Goal: Information Seeking & Learning: Learn about a topic

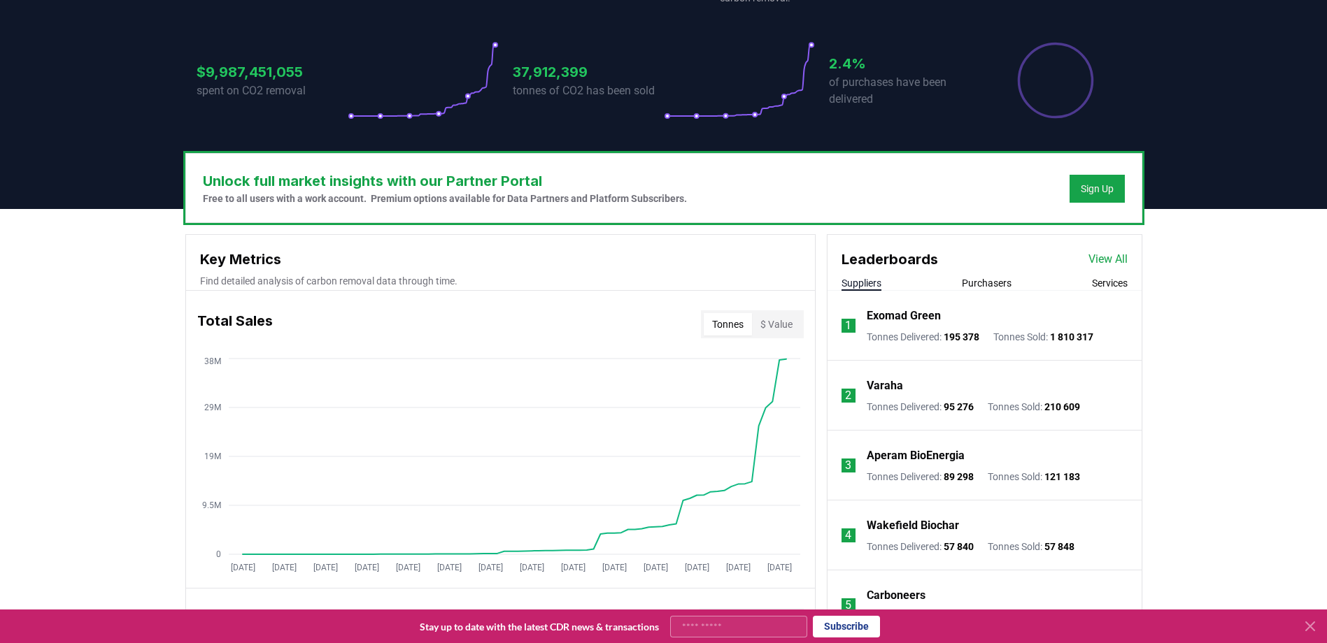
scroll to position [280, 0]
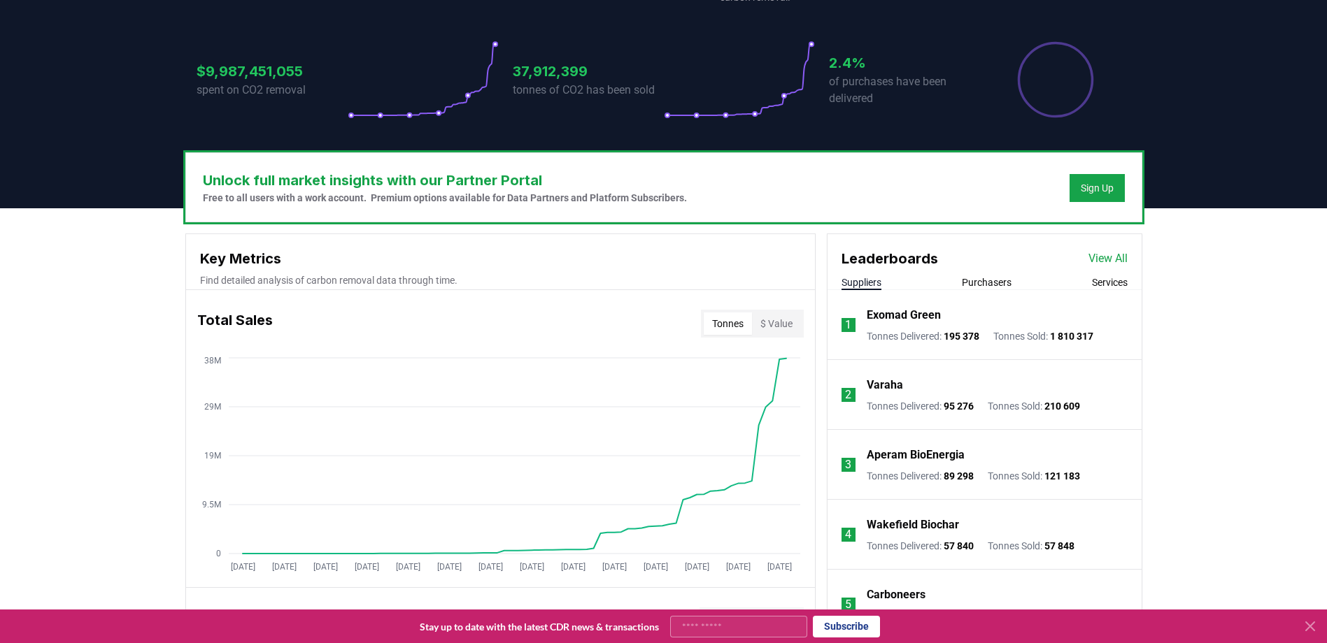
click at [1112, 259] on link "View All" at bounding box center [1107, 258] width 39 height 17
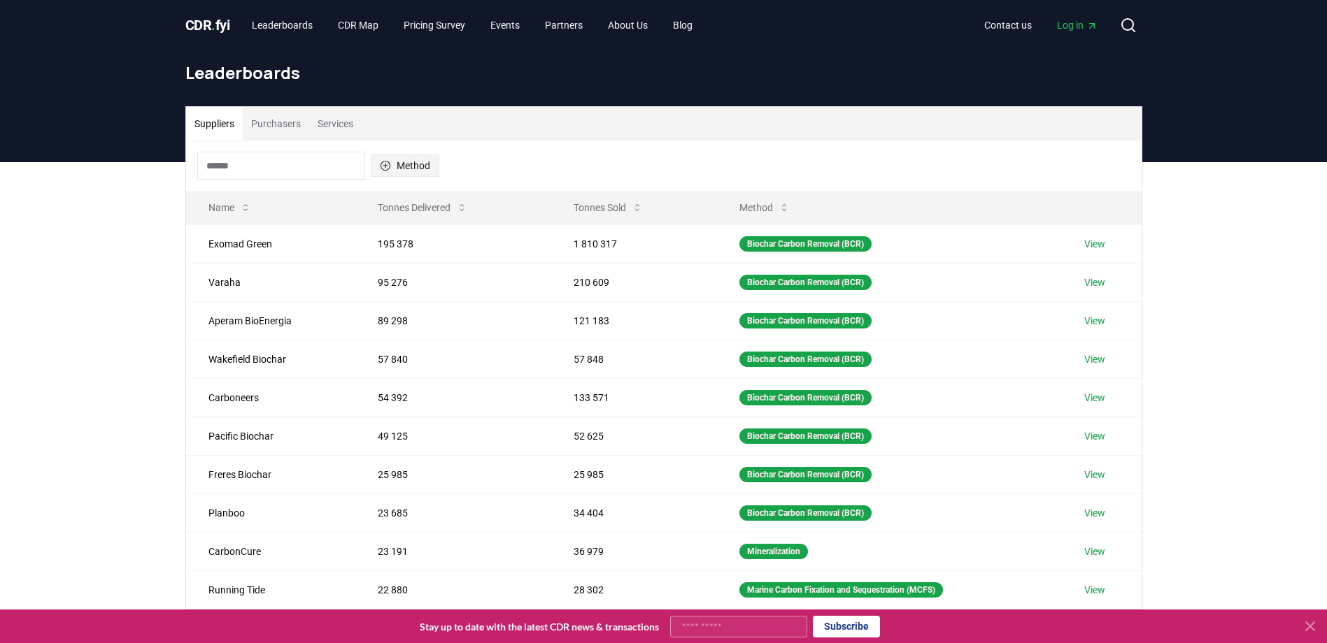
click at [389, 166] on icon "button" at bounding box center [385, 165] width 11 height 11
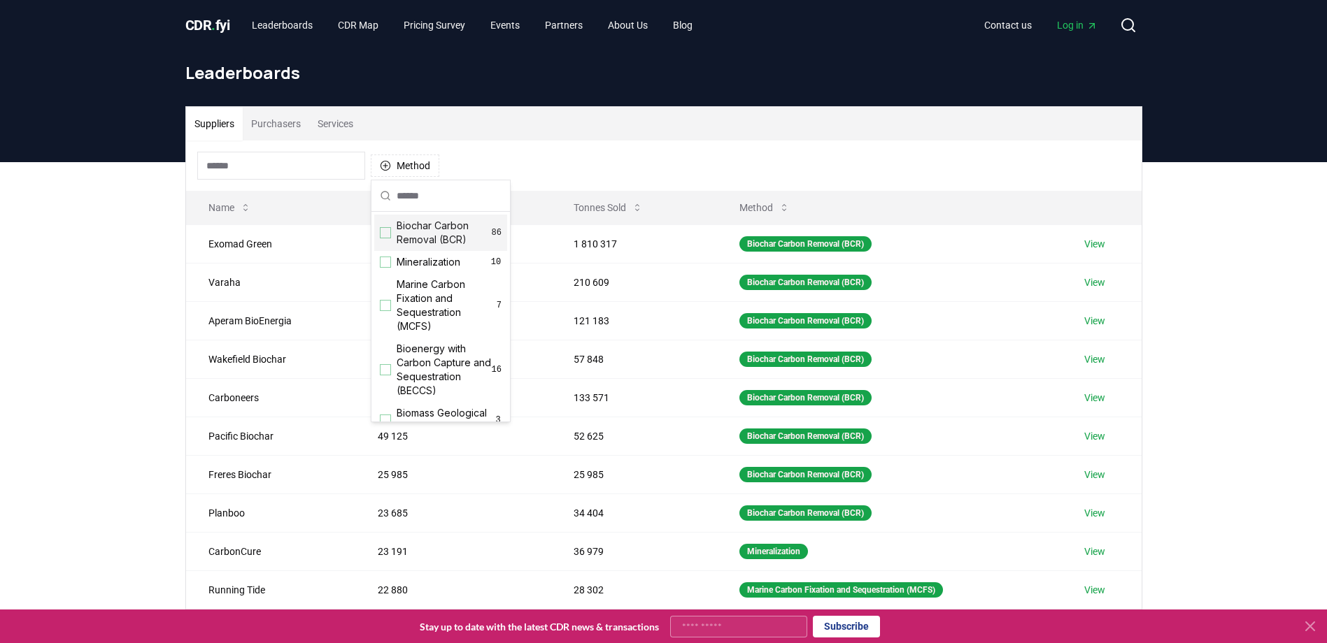
click at [383, 231] on div "Suggestions" at bounding box center [385, 232] width 11 height 11
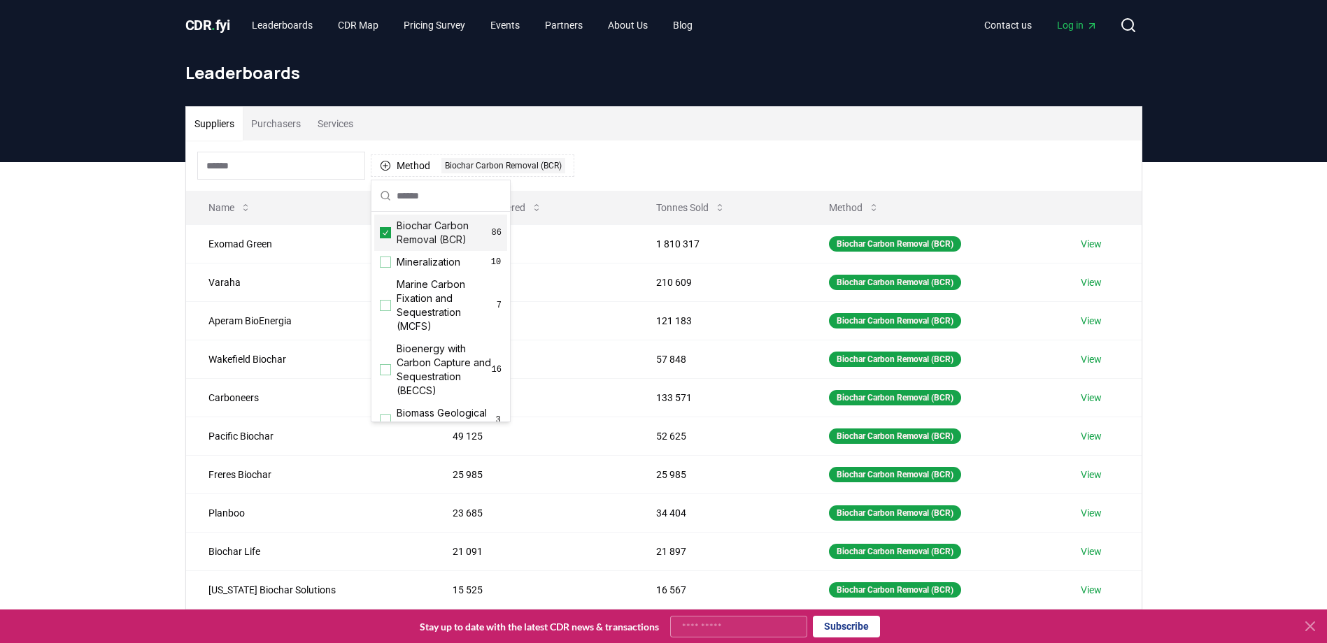
click at [148, 294] on div "Suppliers Purchasers Services Method 1 Biochar Carbon Removal (BCR) Name Tonnes…" at bounding box center [663, 442] width 1327 height 560
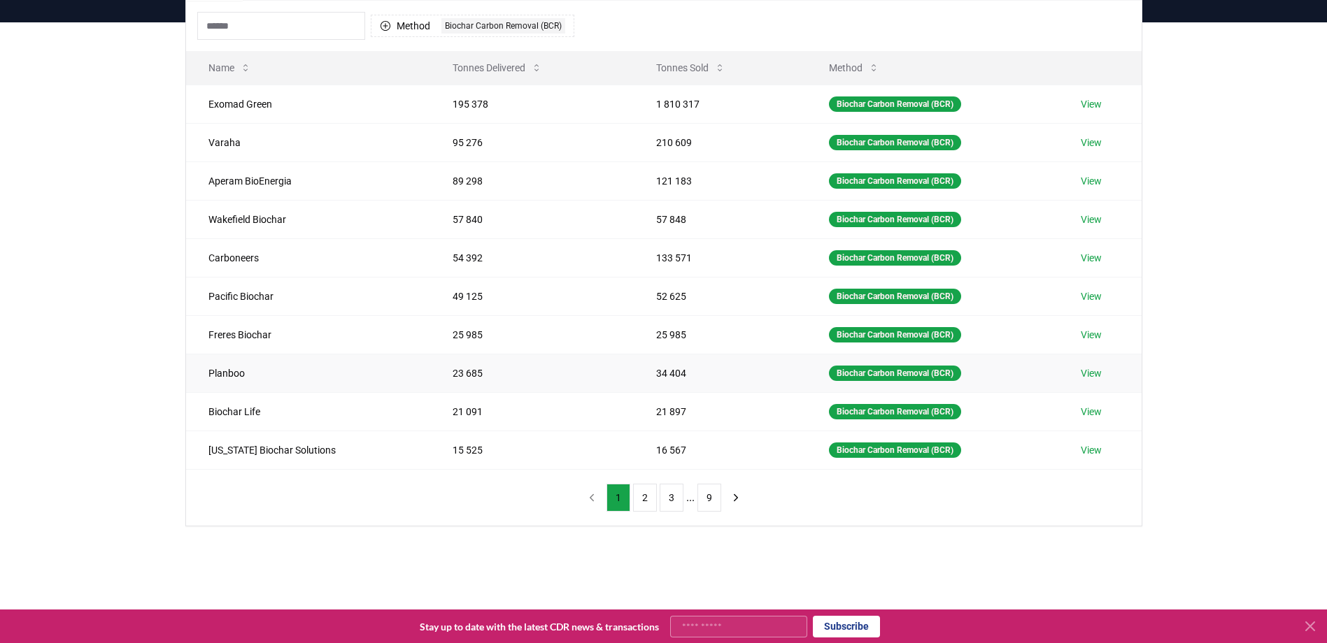
scroll to position [70, 0]
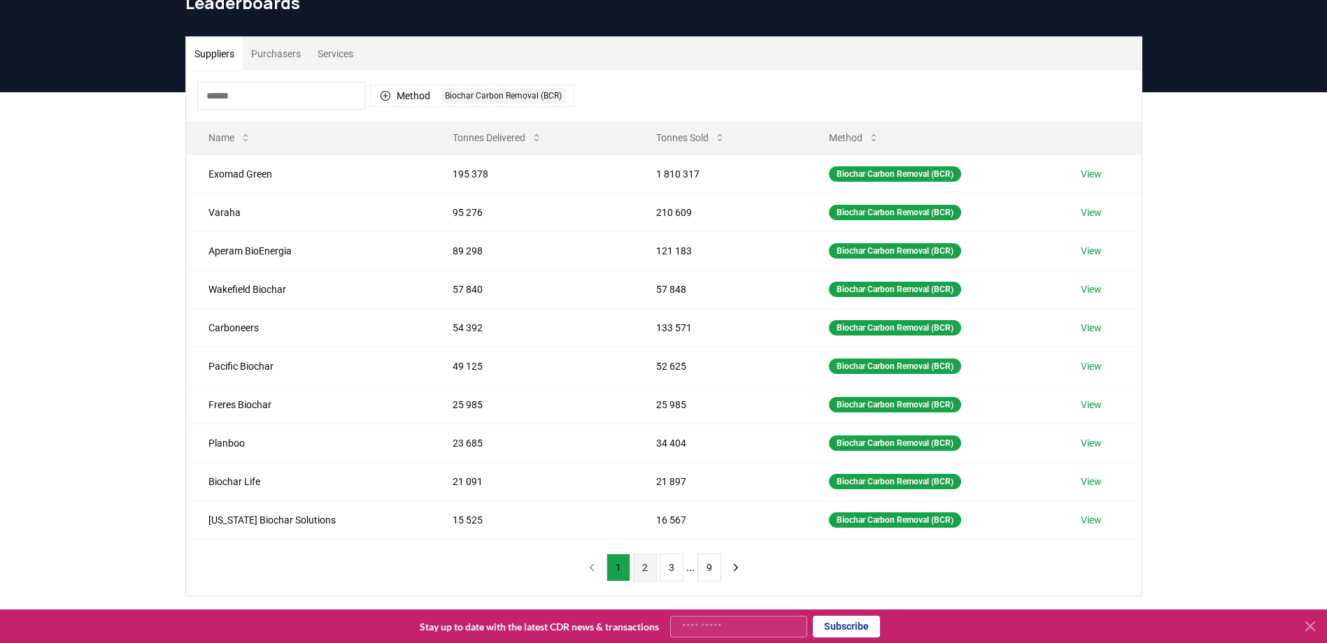
click at [646, 568] on button "2" at bounding box center [645, 568] width 24 height 28
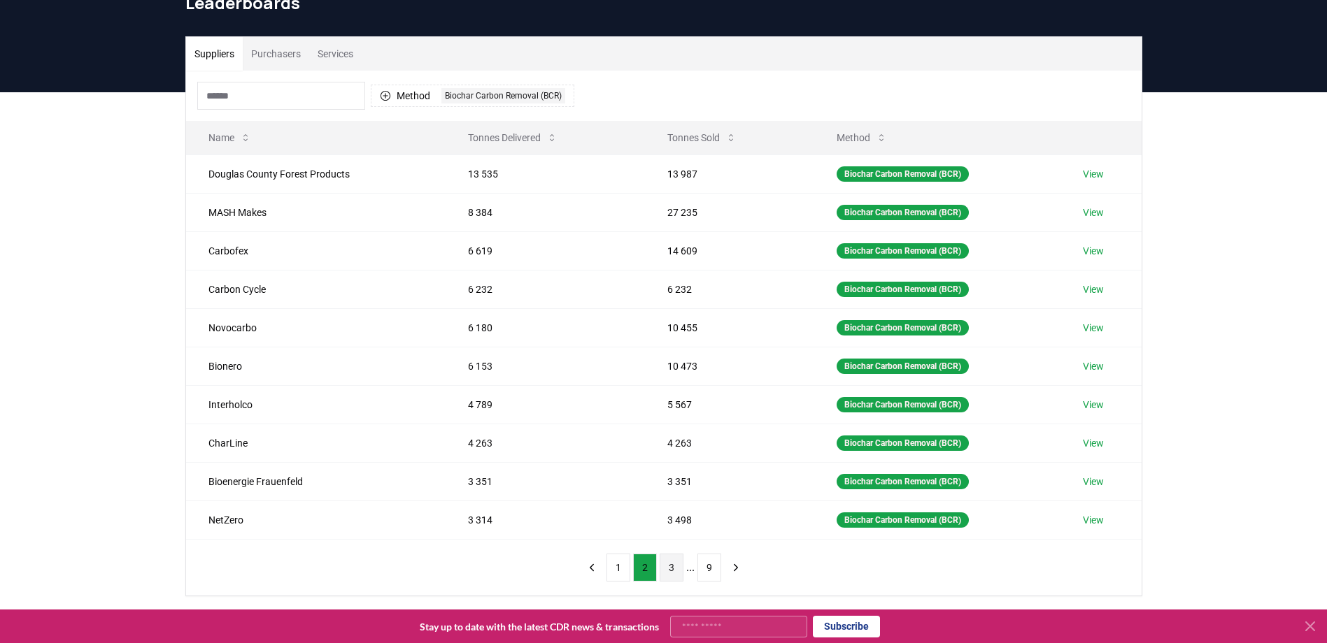
click at [668, 569] on button "3" at bounding box center [672, 568] width 24 height 28
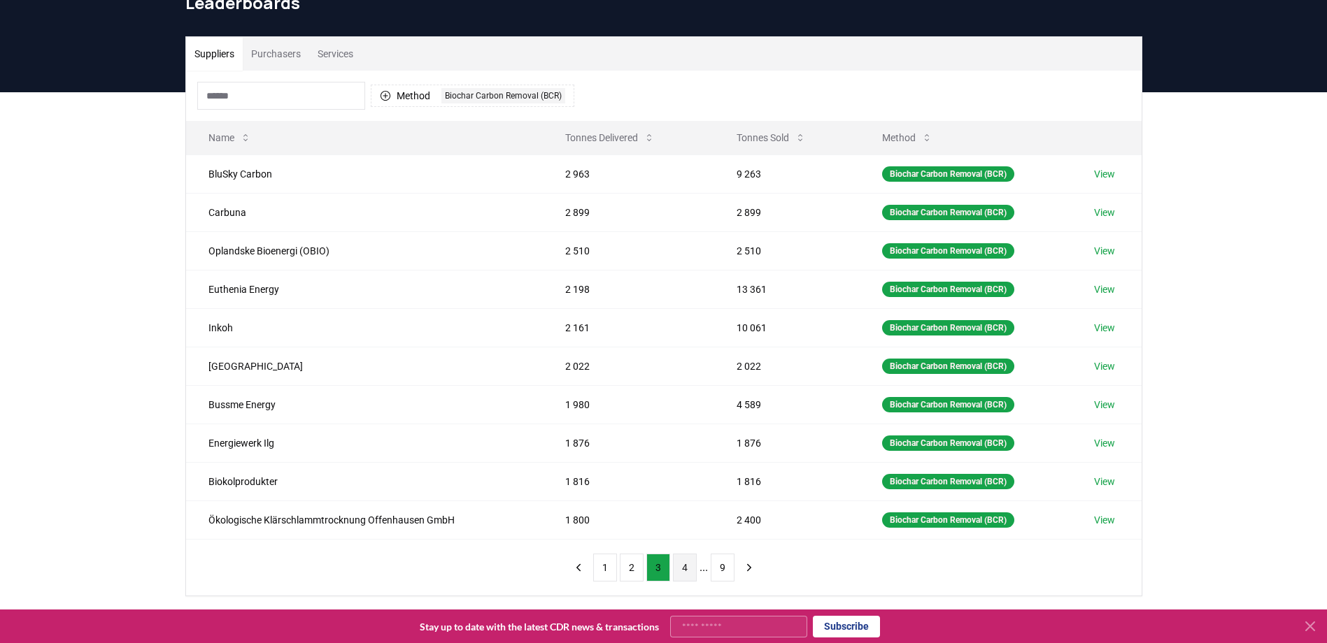
click at [685, 567] on button "4" at bounding box center [685, 568] width 24 height 28
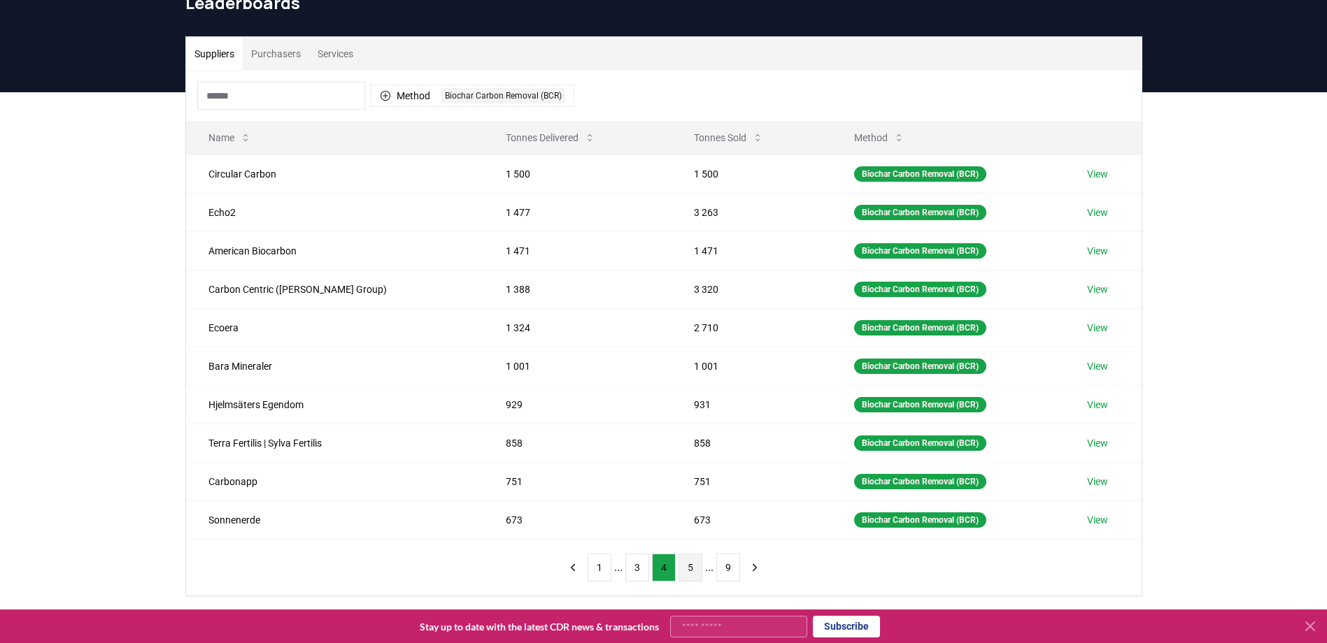
click at [690, 570] on button "5" at bounding box center [690, 568] width 24 height 28
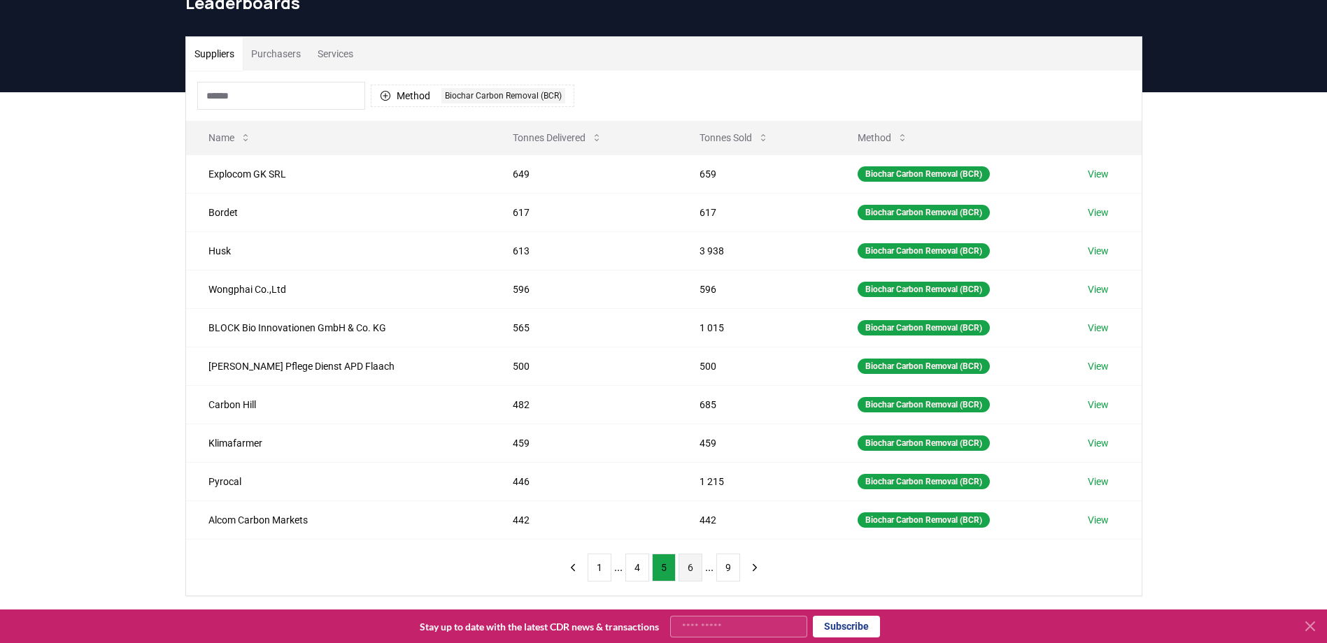
click at [692, 570] on button "6" at bounding box center [690, 568] width 24 height 28
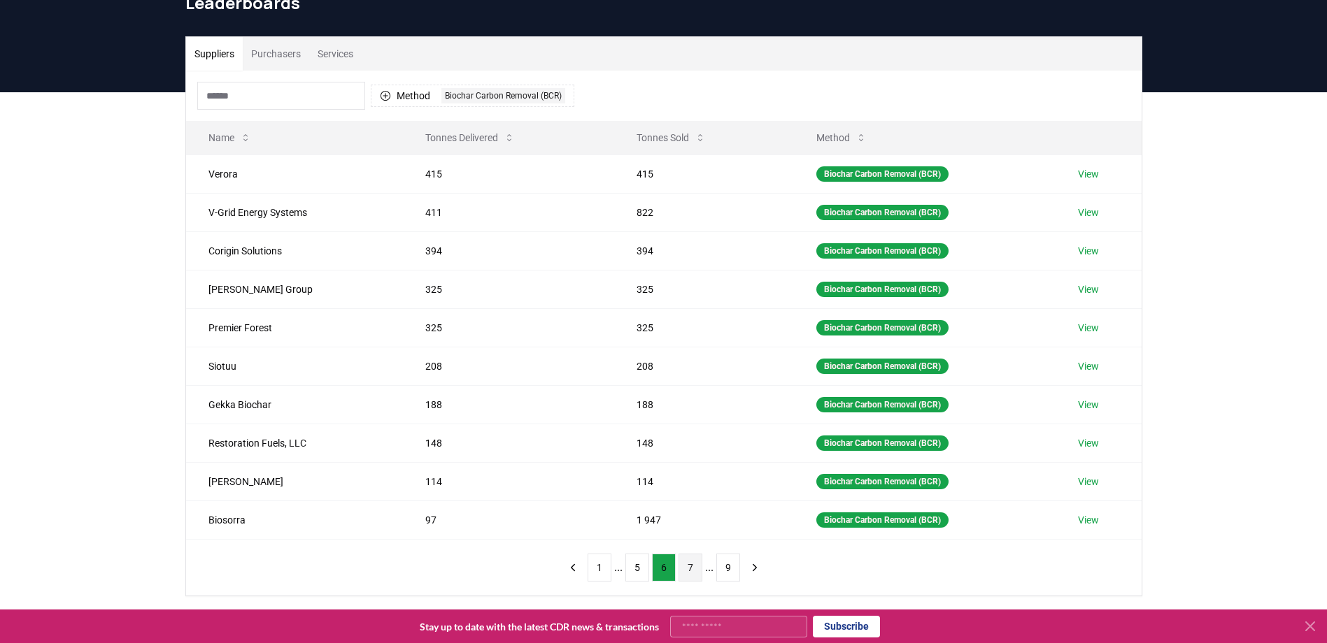
click at [694, 570] on button "7" at bounding box center [690, 568] width 24 height 28
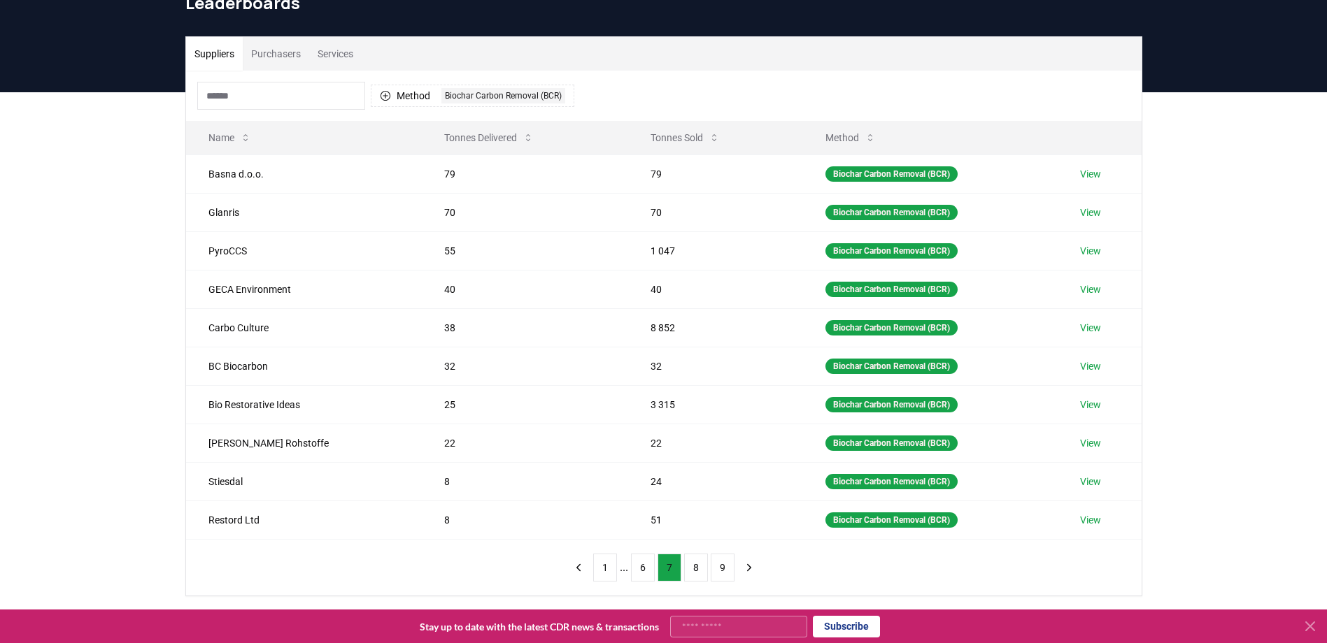
click at [694, 570] on button "8" at bounding box center [696, 568] width 24 height 28
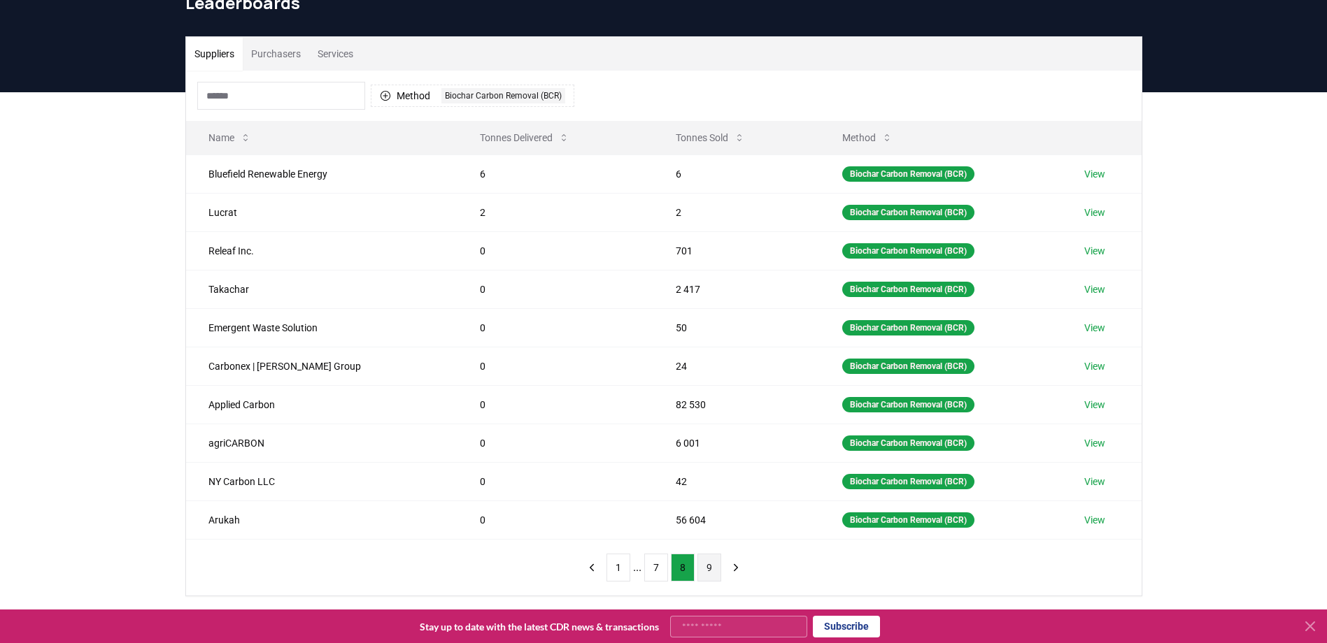
click at [707, 571] on button "9" at bounding box center [709, 568] width 24 height 28
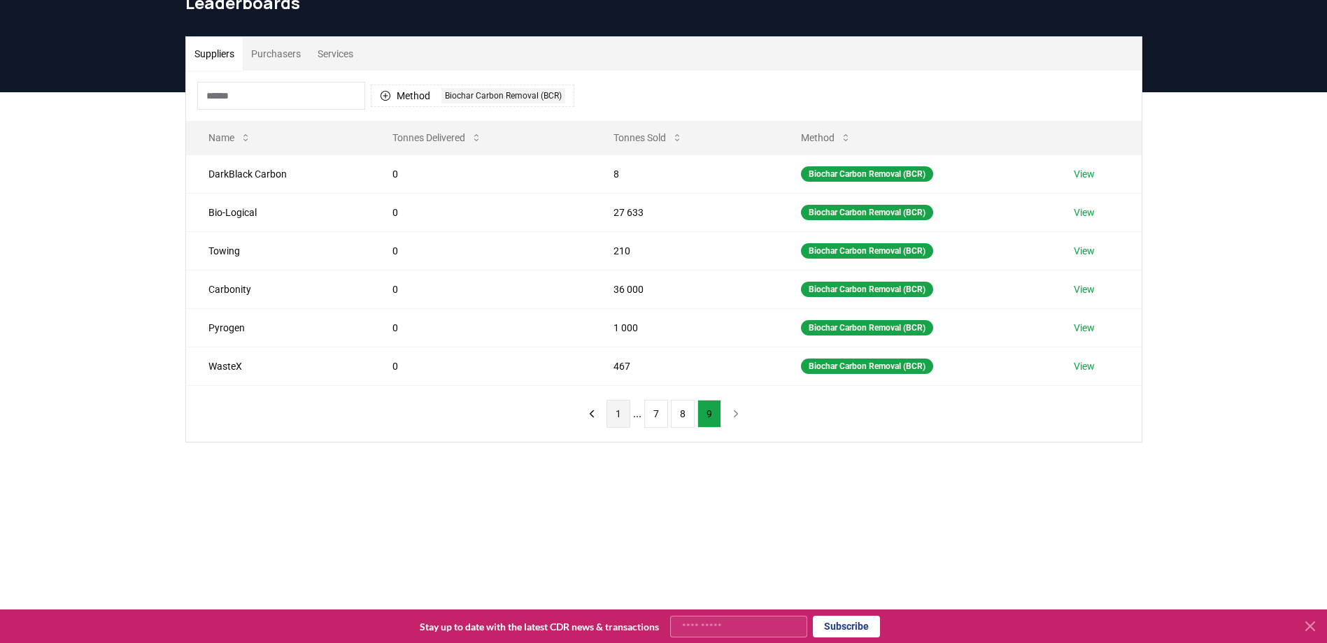
click at [619, 411] on button "1" at bounding box center [618, 414] width 24 height 28
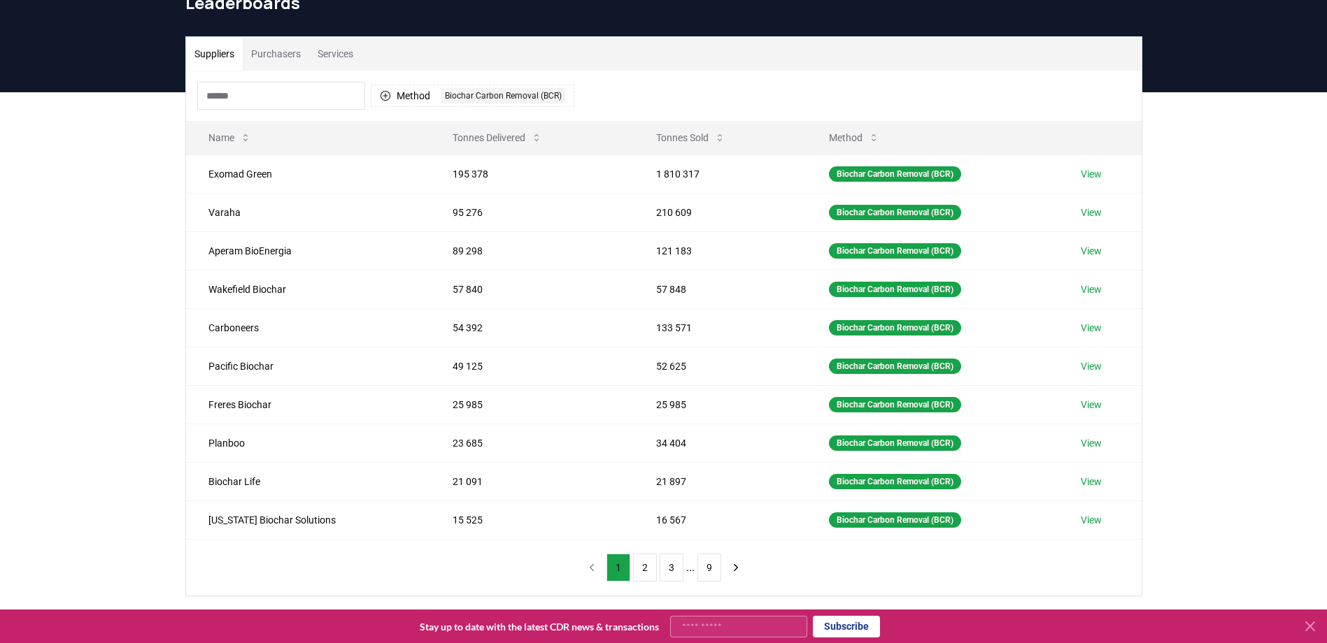
click at [311, 99] on input at bounding box center [281, 96] width 168 height 28
type input "*"
click at [408, 101] on button "Method 1 Biochar Carbon Removal (BCR)" at bounding box center [473, 96] width 204 height 22
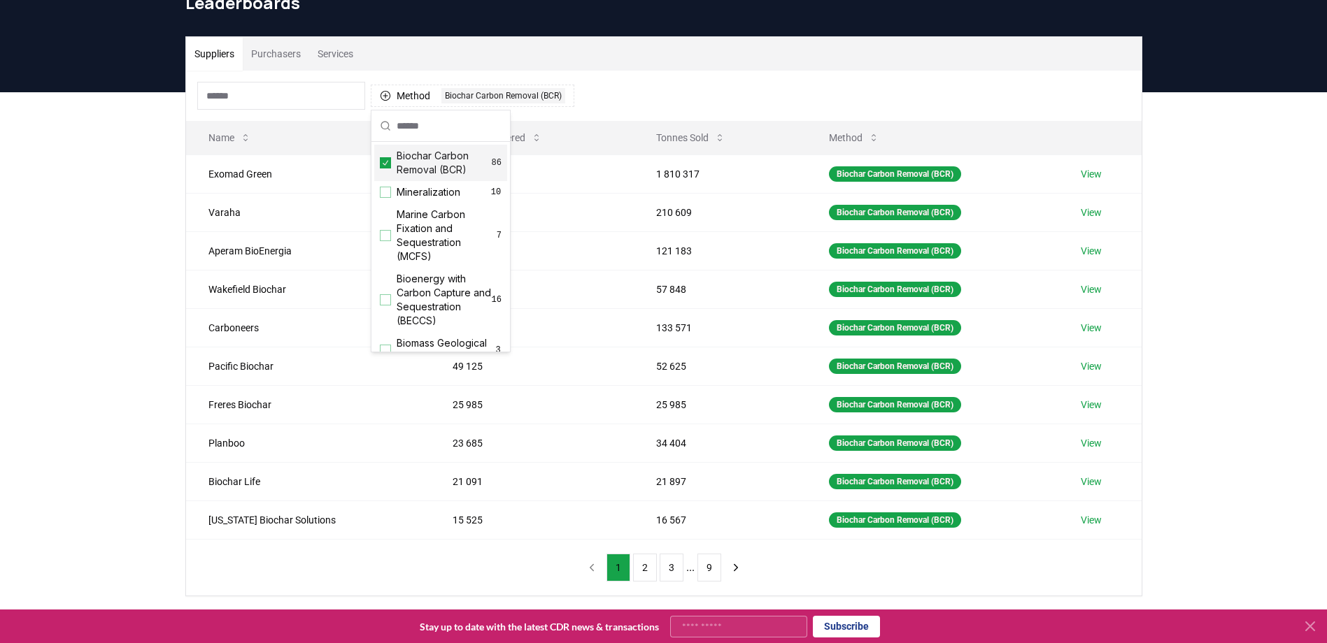
click at [390, 162] on div "Suggestions" at bounding box center [385, 162] width 11 height 11
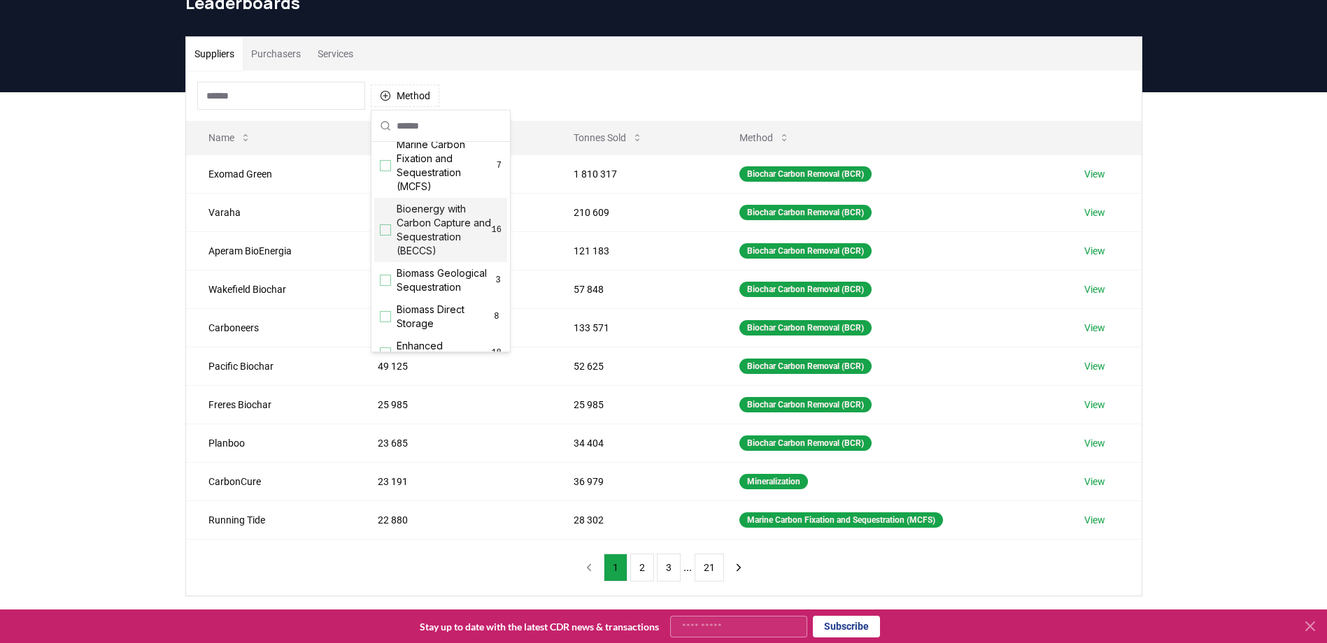
click at [380, 230] on div "Suggestions" at bounding box center [385, 229] width 11 height 11
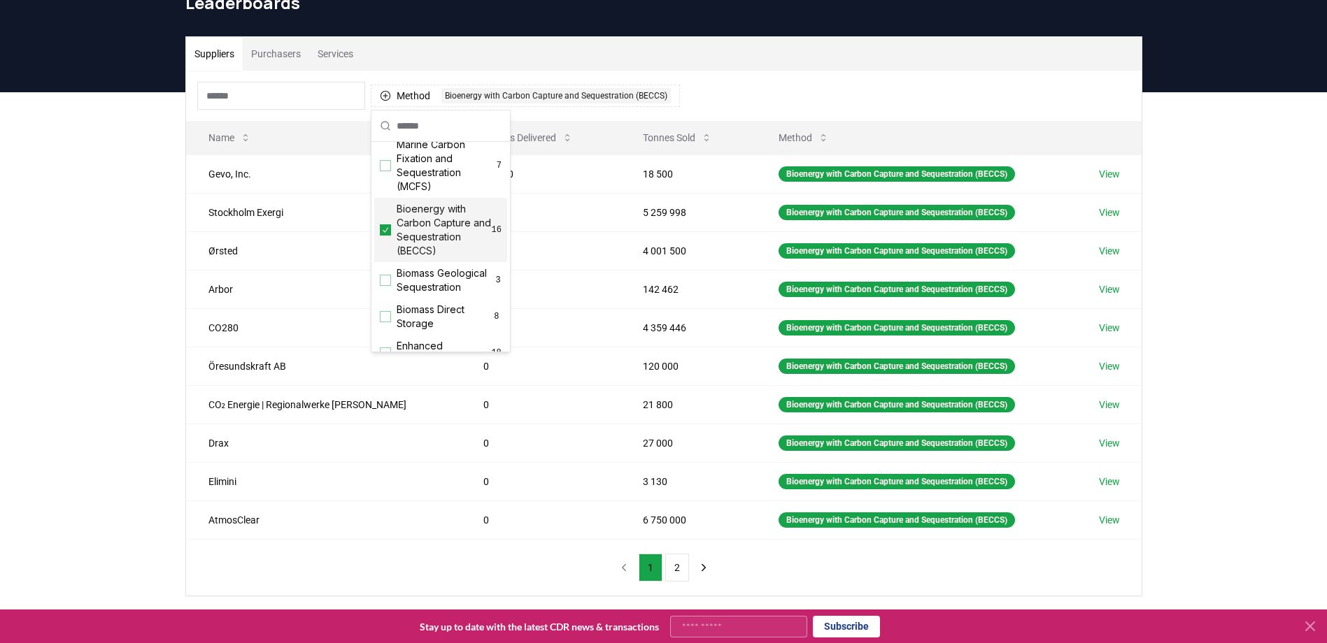
click at [111, 254] on div "Suppliers Purchasers Services Method 1 Bioenergy with Carbon Capture and Seques…" at bounding box center [663, 372] width 1327 height 560
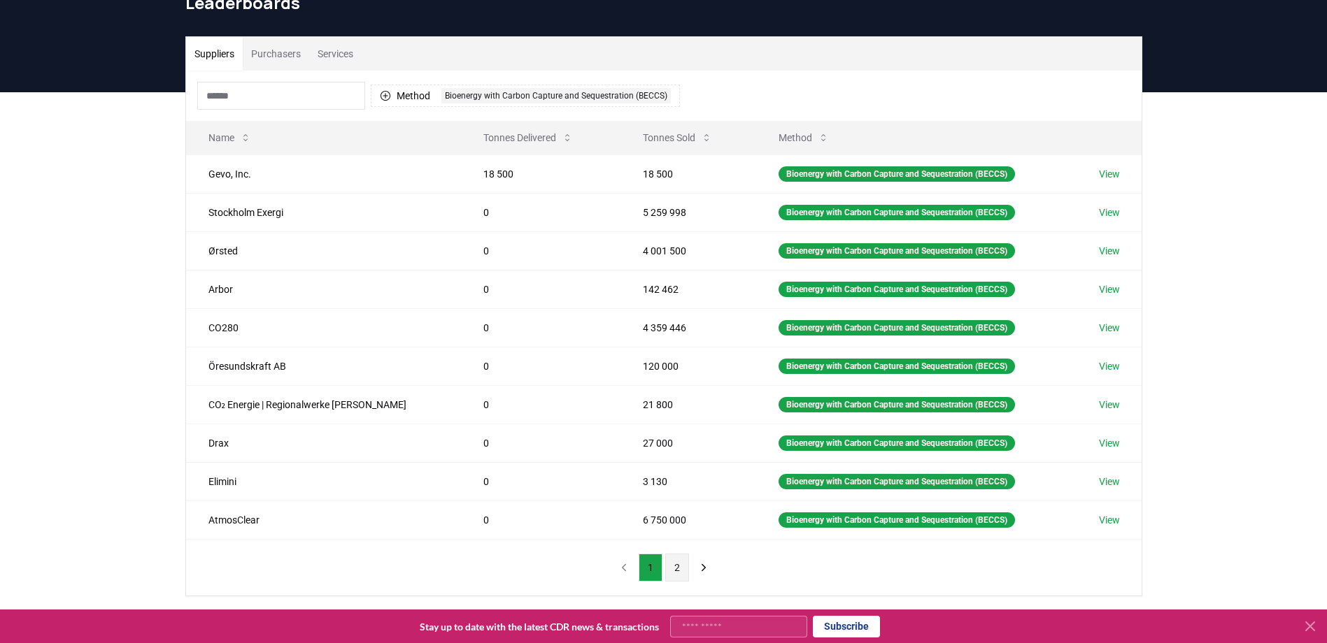
click at [679, 568] on button "2" at bounding box center [677, 568] width 24 height 28
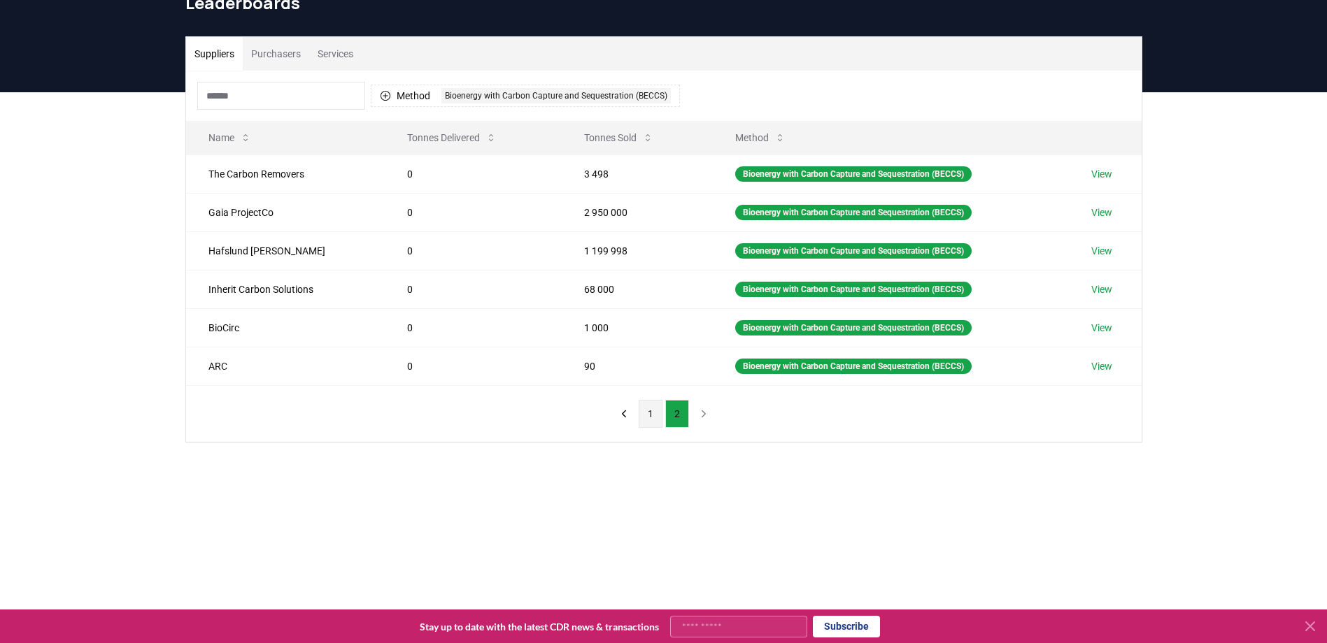
click at [648, 418] on button "1" at bounding box center [651, 414] width 24 height 28
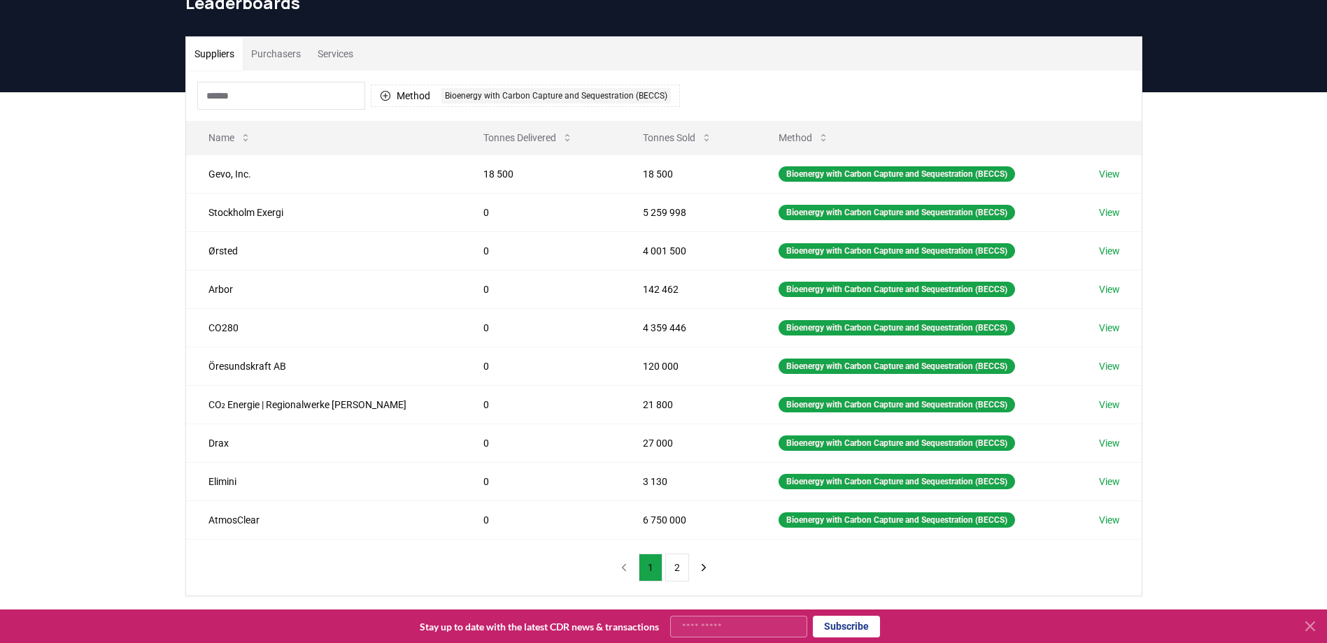
click at [266, 98] on input at bounding box center [281, 96] width 168 height 28
click at [412, 97] on button "Method 1 Bioenergy with Carbon Capture and Sequestration (BECCS)" at bounding box center [525, 96] width 309 height 22
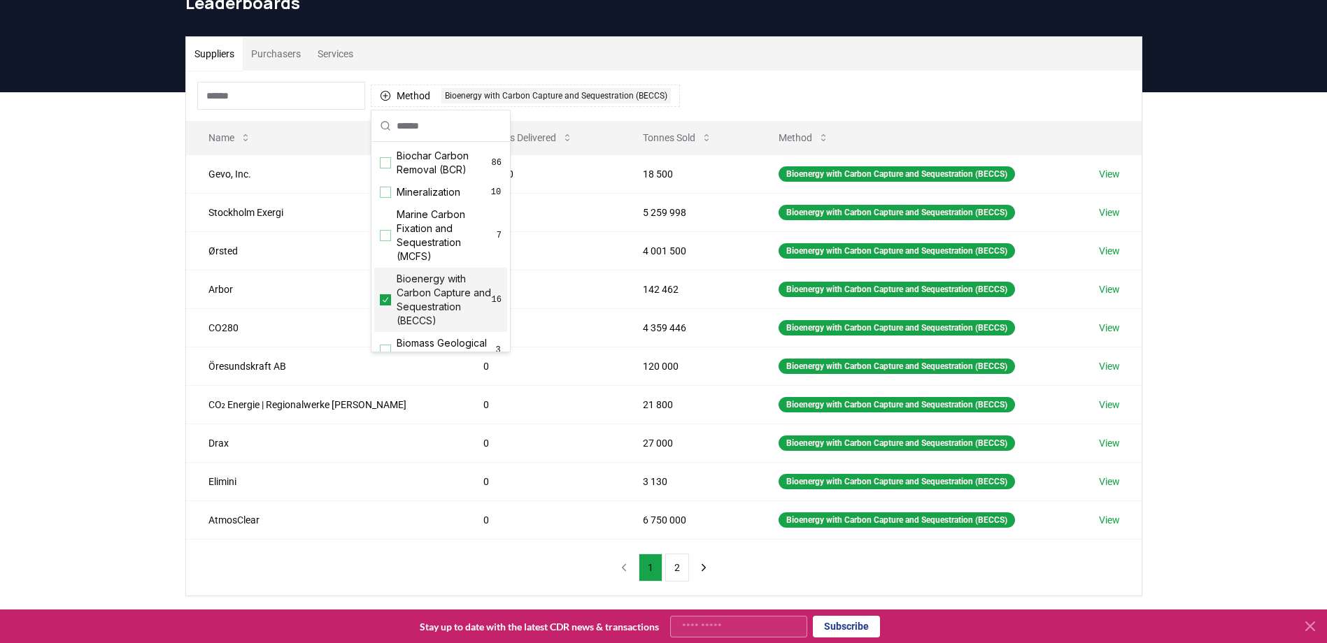
click at [389, 301] on icon "Suggestions" at bounding box center [385, 299] width 10 height 11
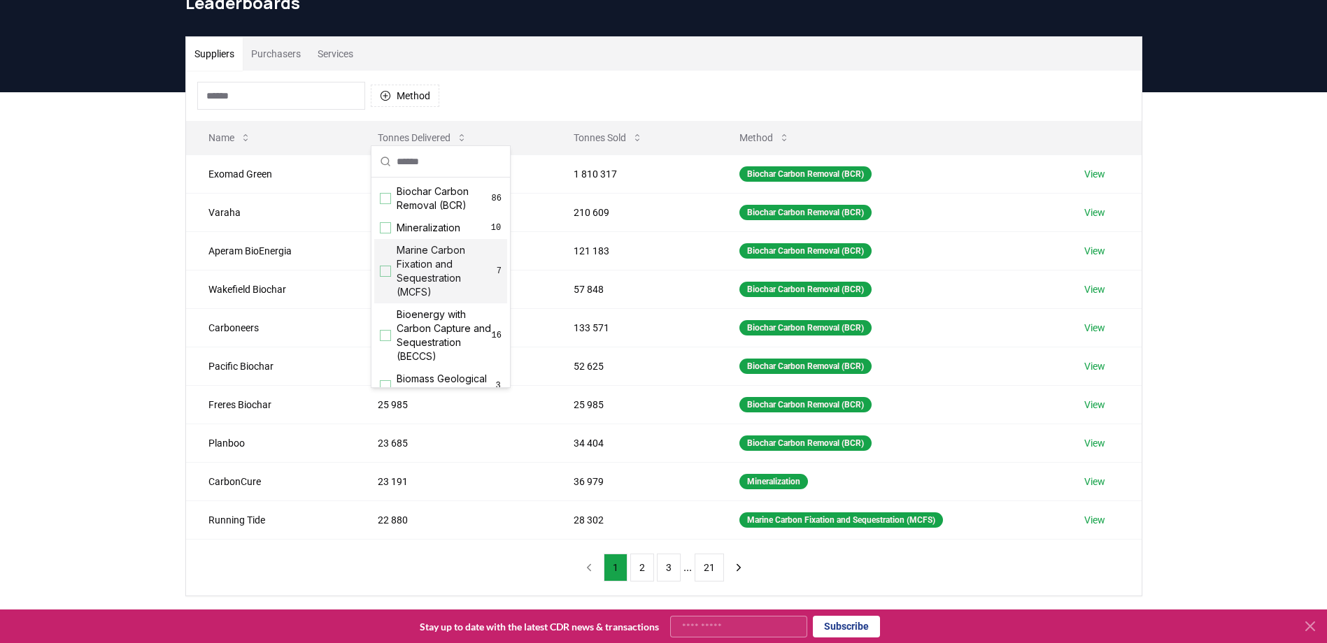
scroll to position [0, 0]
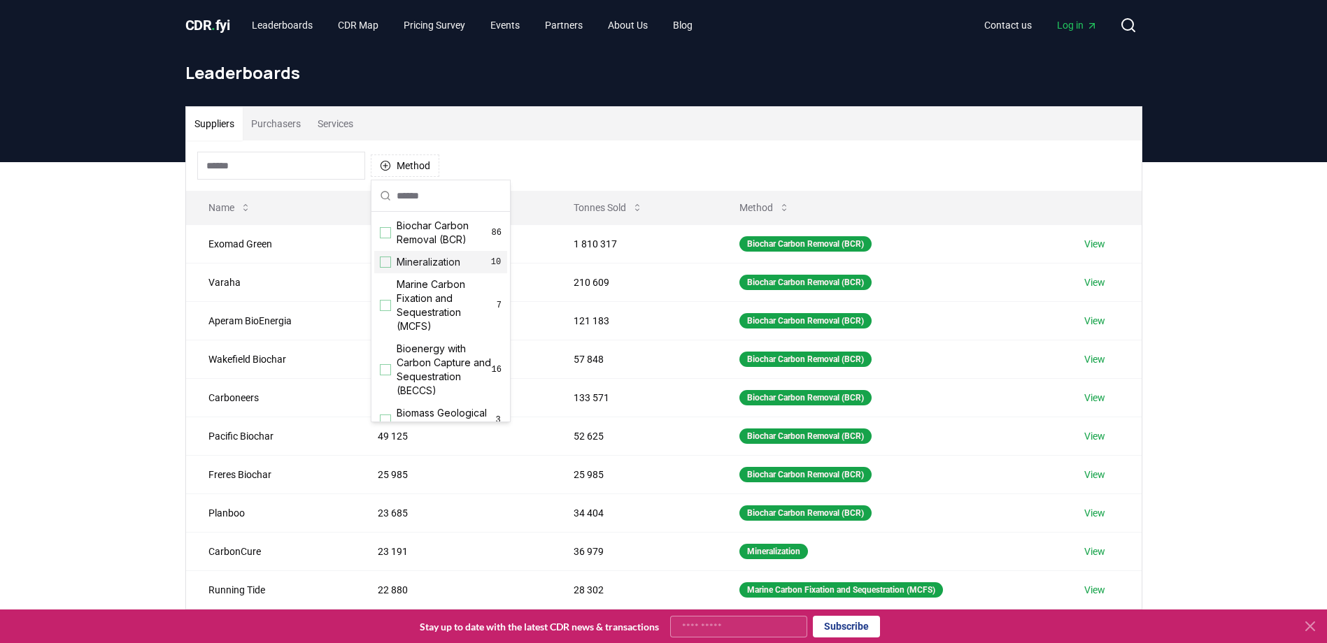
click at [384, 262] on div "Suggestions" at bounding box center [385, 262] width 11 height 11
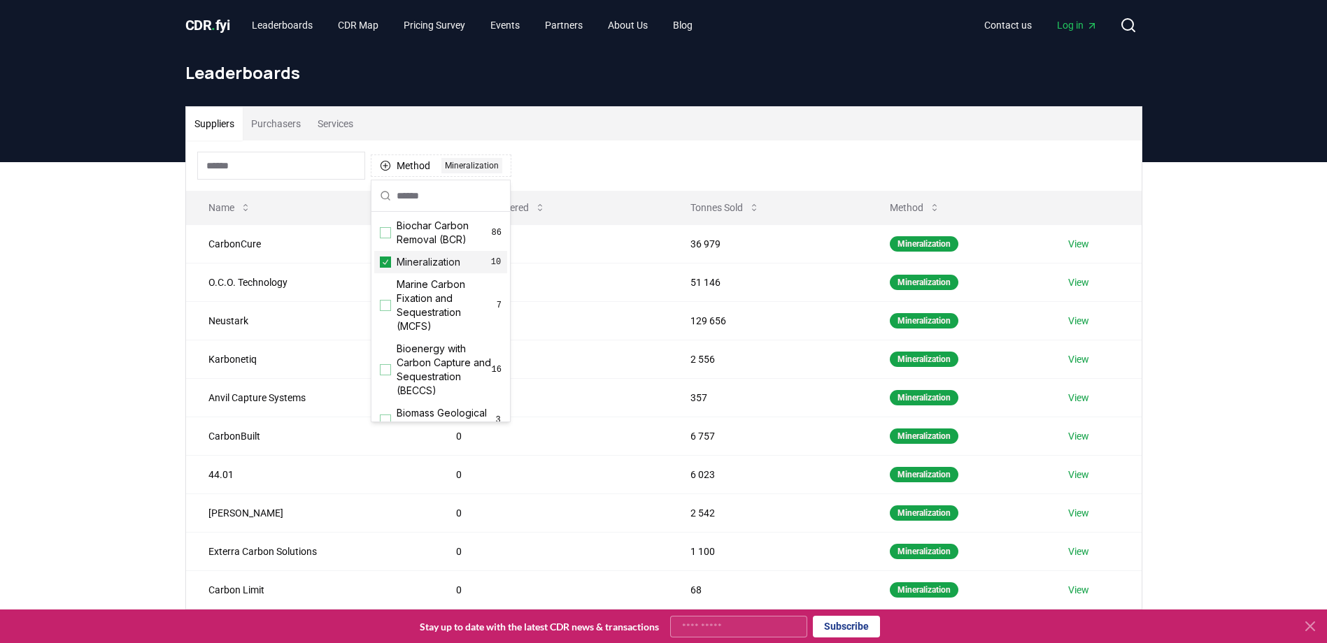
click at [110, 267] on div "Suppliers Purchasers Services Method 1 Mineralization Name Tonnes Delivered Ton…" at bounding box center [663, 442] width 1327 height 560
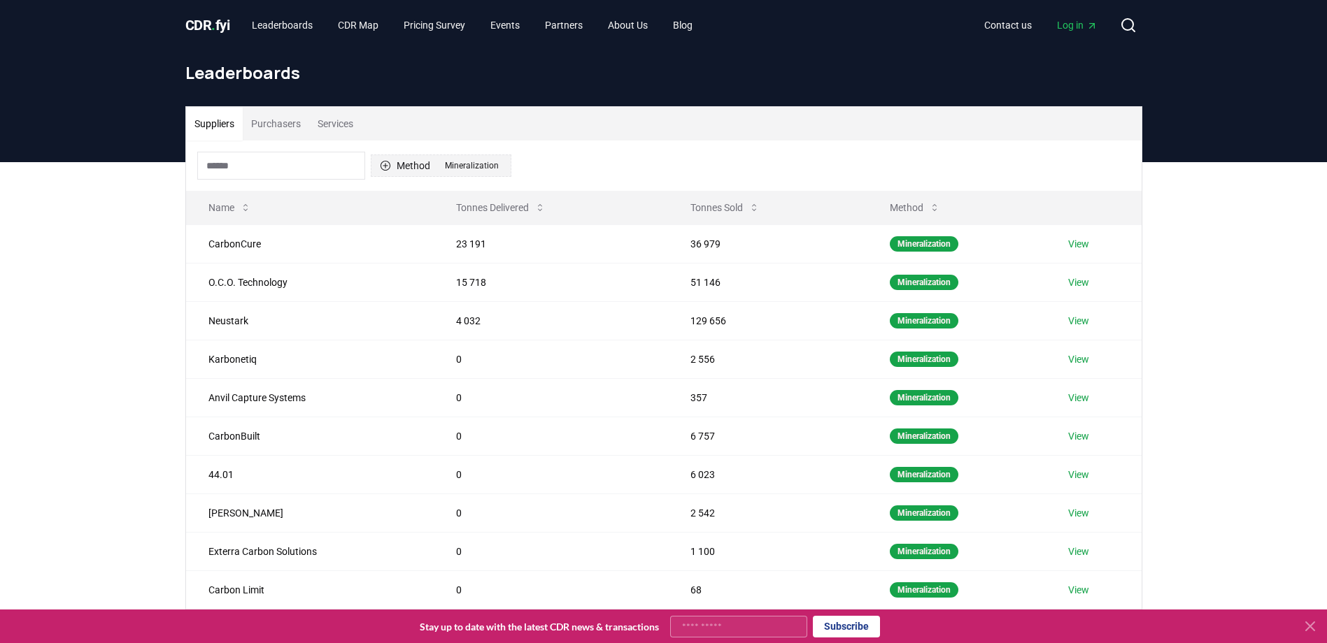
click at [408, 167] on button "Method 1 Mineralization" at bounding box center [441, 166] width 141 height 22
